Goal: Information Seeking & Learning: Learn about a topic

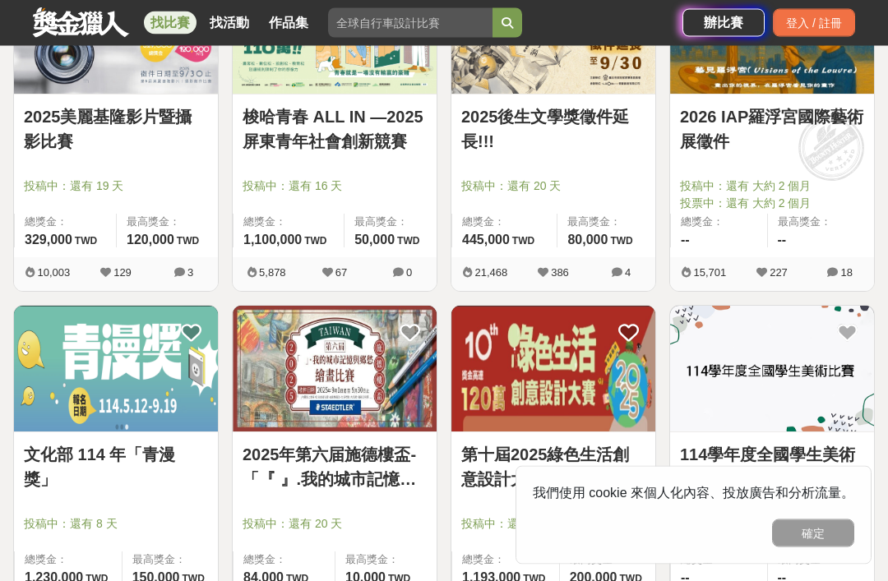
scroll to position [1784, 0]
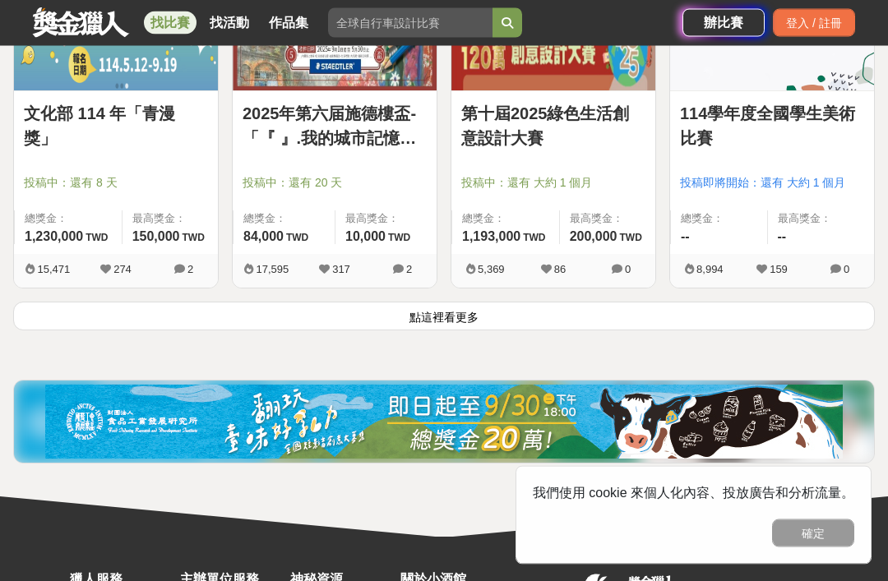
click at [84, 305] on button "點這裡看更多" at bounding box center [443, 316] width 861 height 29
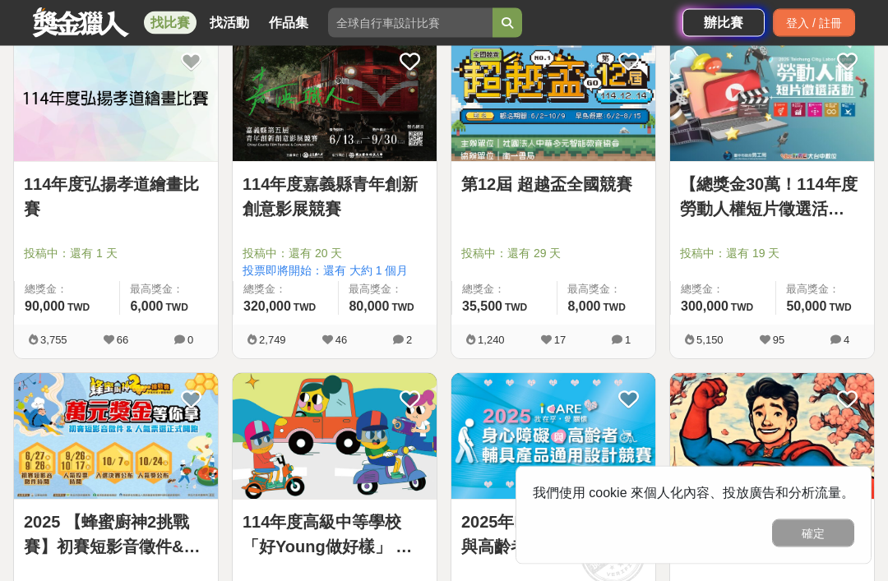
scroll to position [3680, 0]
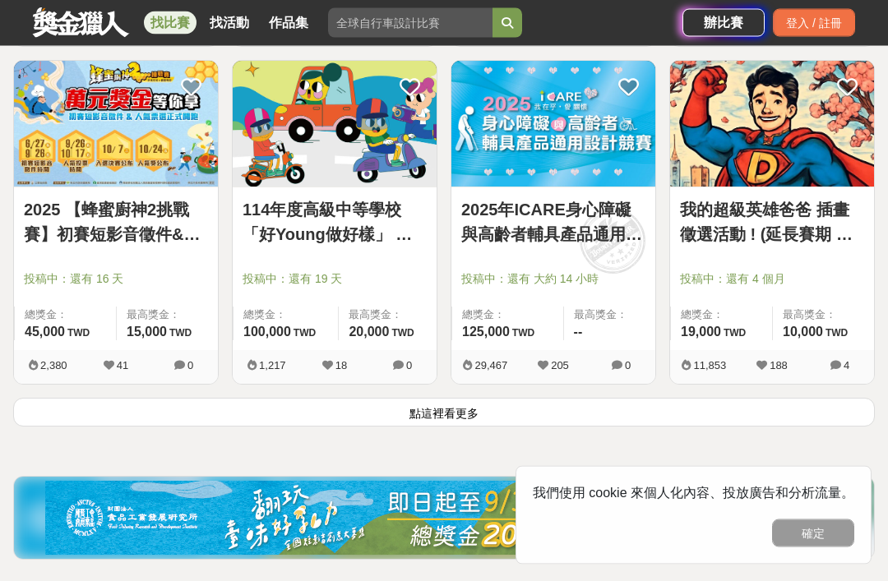
click at [766, 399] on button "點這裡看更多" at bounding box center [443, 413] width 861 height 29
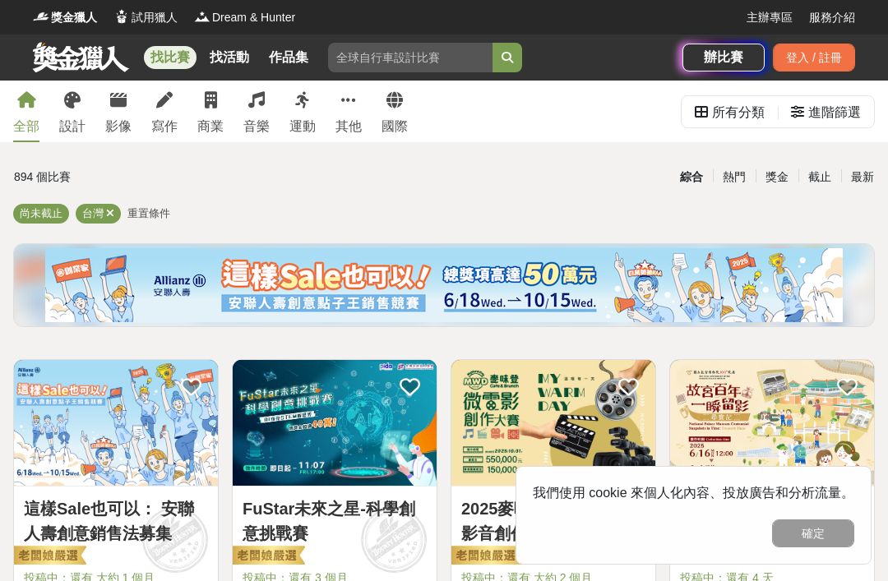
click at [342, 107] on icon at bounding box center [348, 100] width 15 height 16
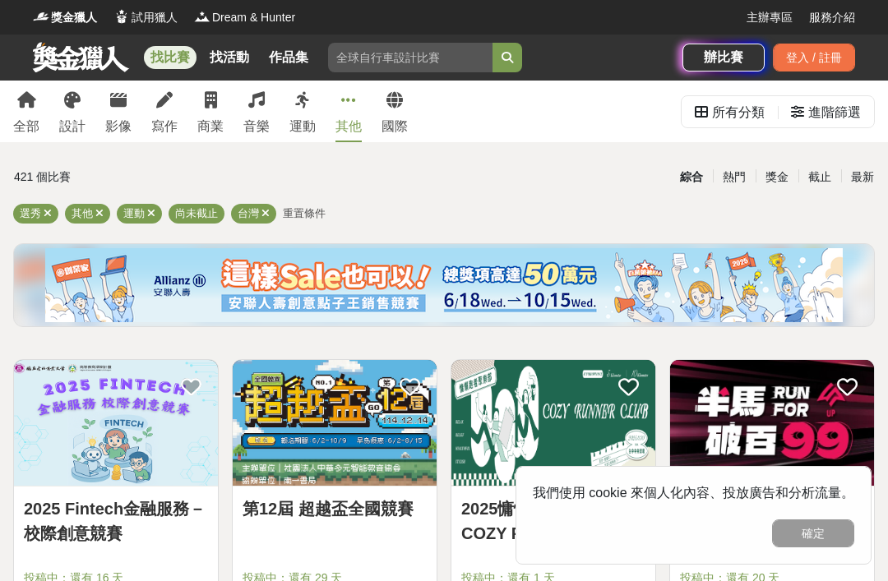
click at [54, 205] on div "選秀" at bounding box center [35, 214] width 45 height 20
click at [49, 214] on icon at bounding box center [48, 213] width 8 height 11
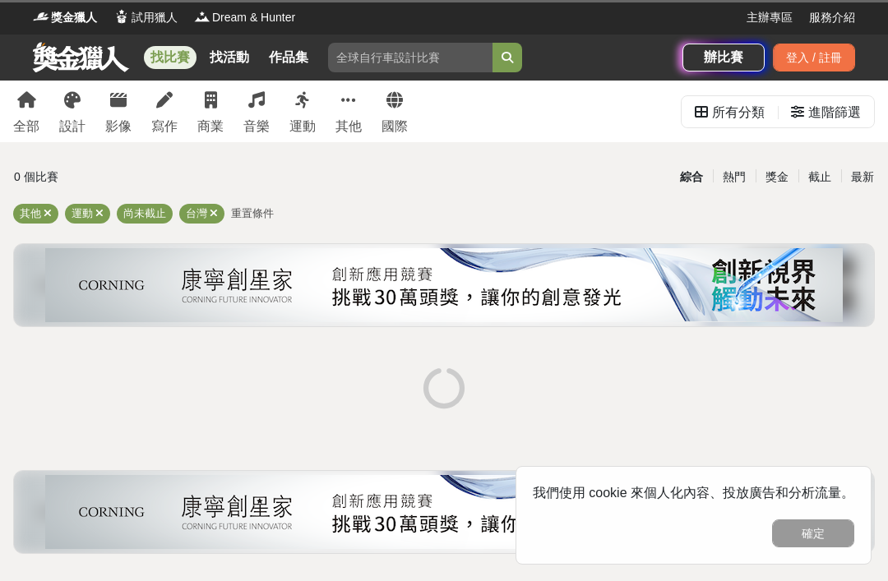
click at [44, 210] on icon at bounding box center [48, 213] width 8 height 11
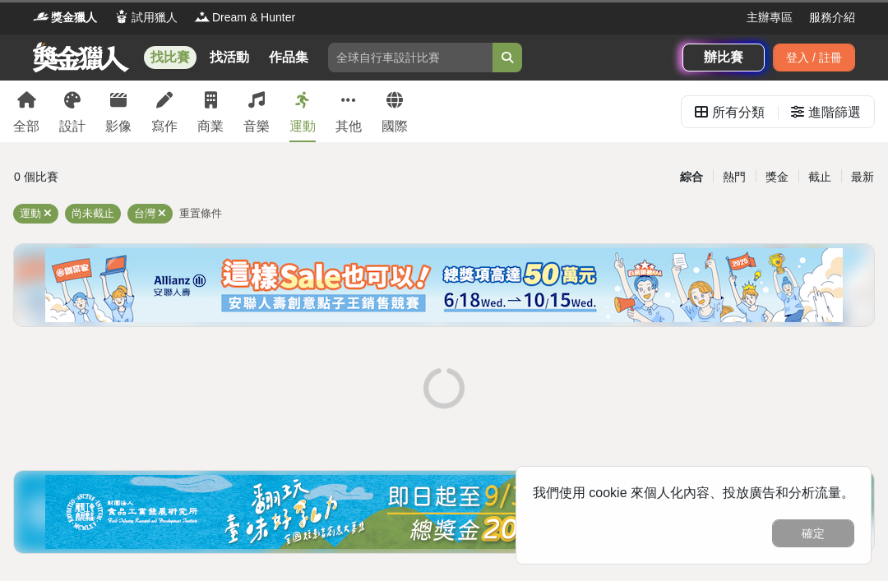
click at [58, 213] on div "運動 尚未截止 台灣 重置條件" at bounding box center [443, 217] width 861 height 26
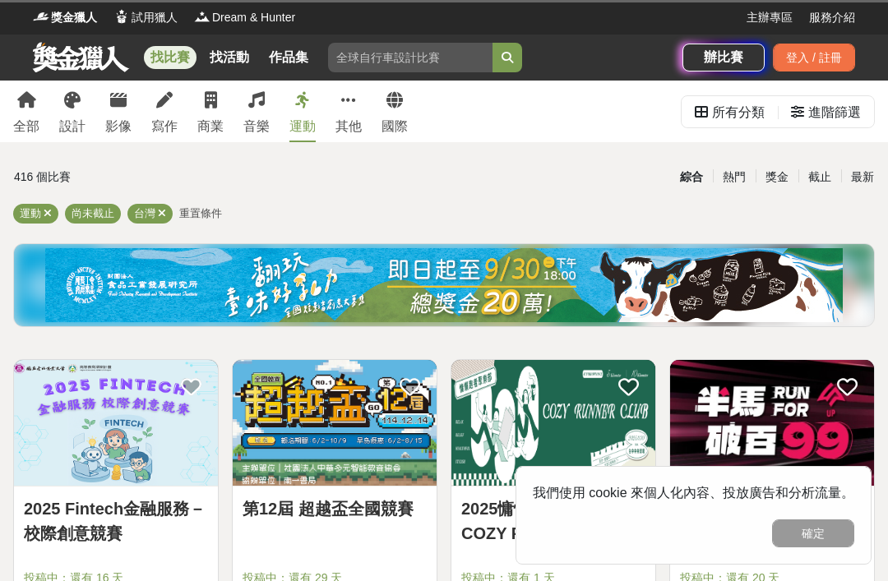
click at [48, 215] on icon at bounding box center [48, 213] width 8 height 11
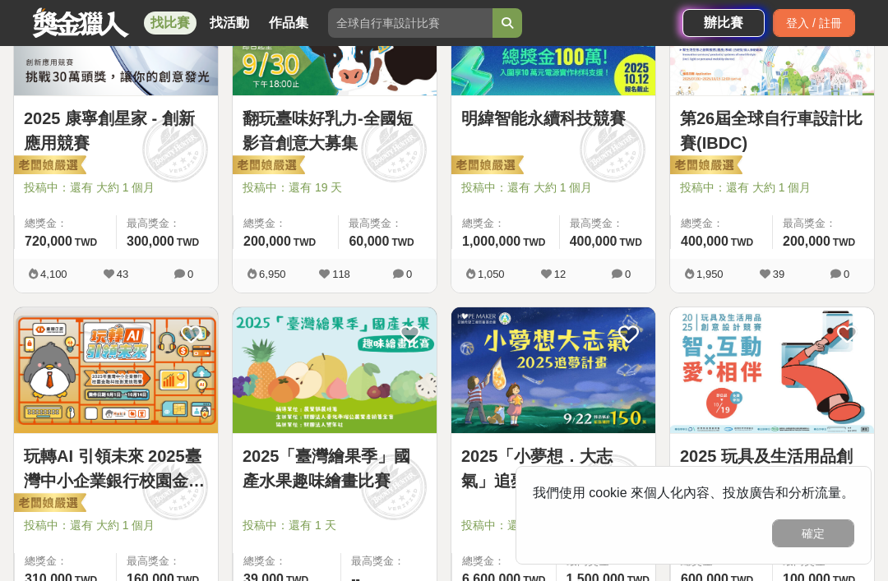
scroll to position [1068, 0]
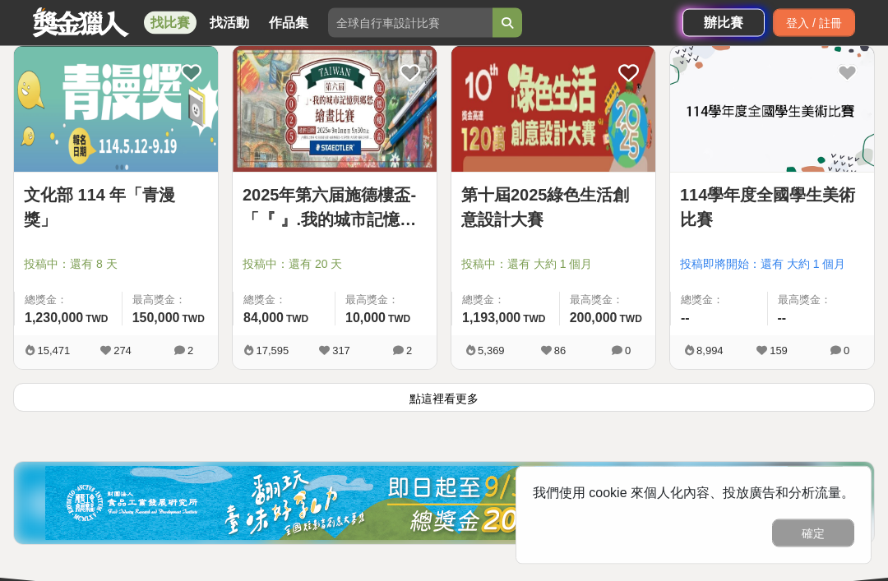
click at [775, 400] on button "點這裡看更多" at bounding box center [443, 398] width 861 height 29
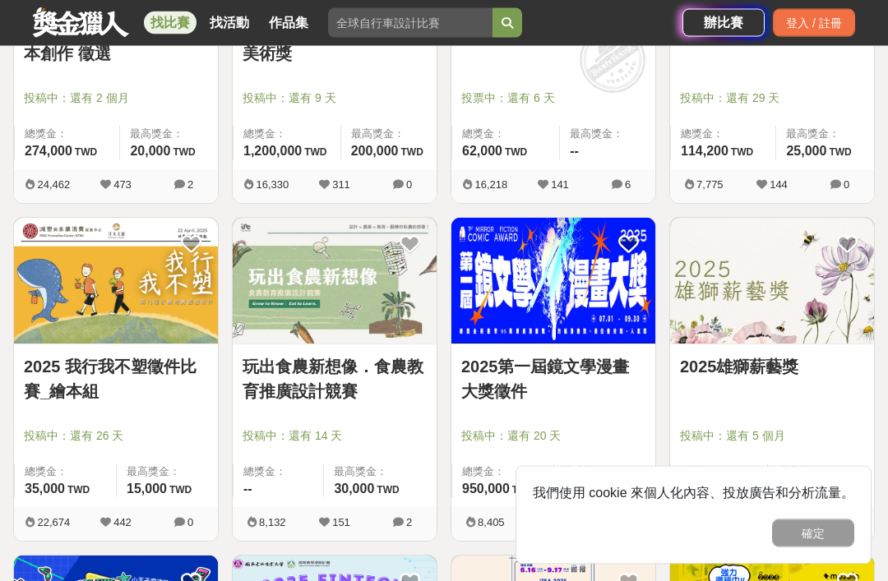
scroll to position [2845, 0]
click at [638, 399] on link "2025第一屆鏡文學漫畫大獎徵件" at bounding box center [553, 378] width 184 height 49
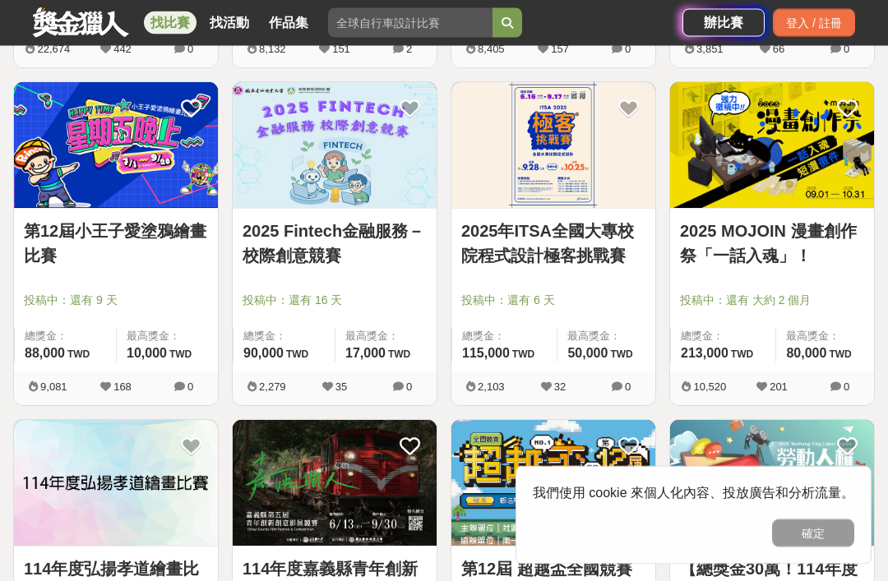
scroll to position [3316, 0]
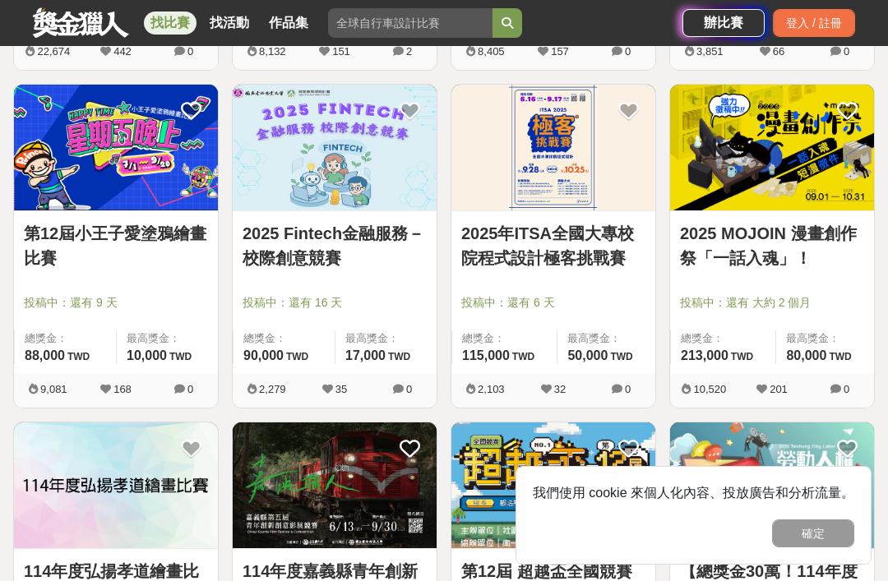
click at [767, 136] on img at bounding box center [772, 148] width 204 height 126
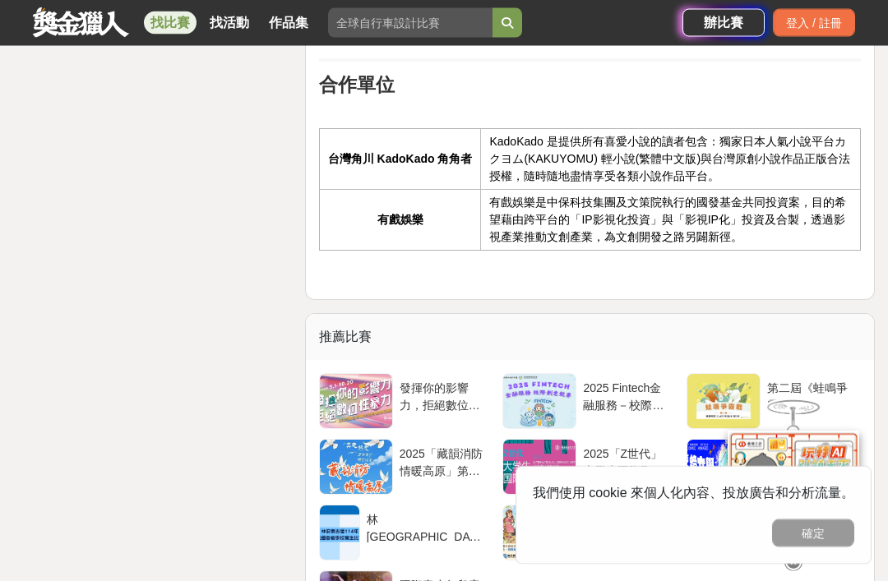
scroll to position [3955, 0]
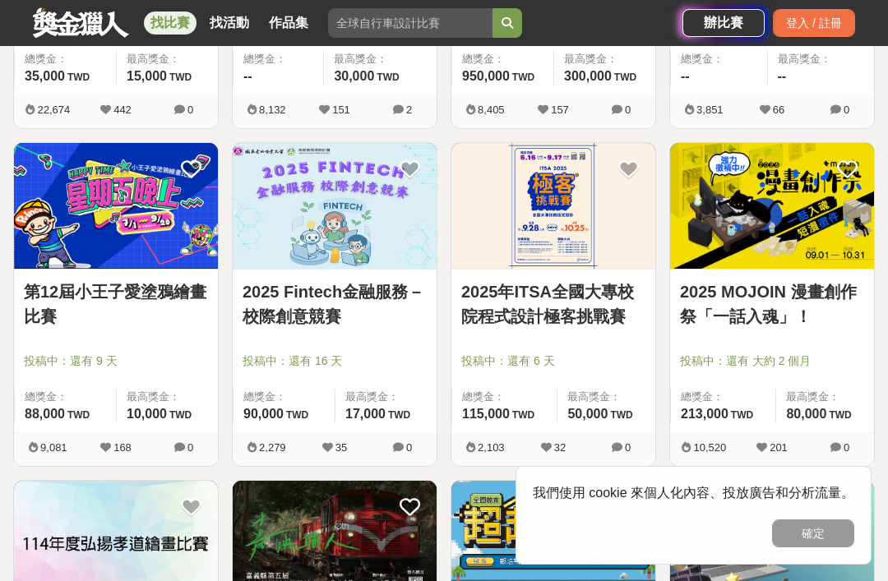
scroll to position [3255, 0]
